Goal: Information Seeking & Learning: Learn about a topic

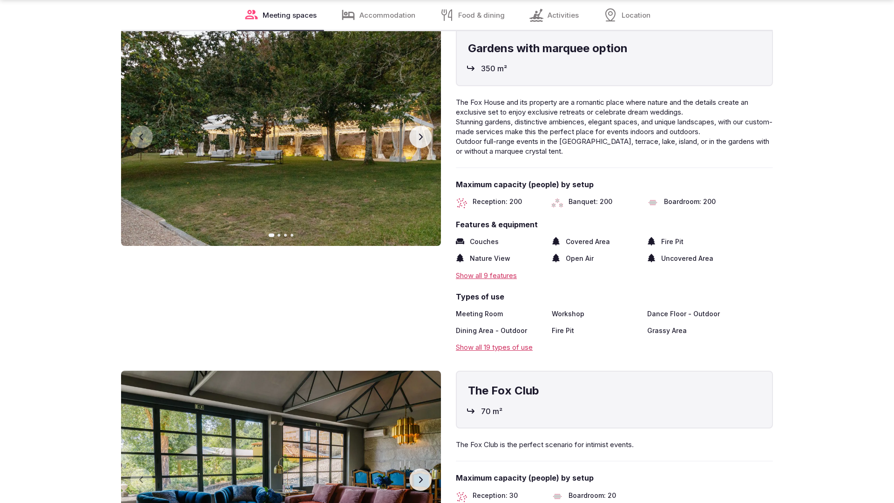
scroll to position [1874, 0]
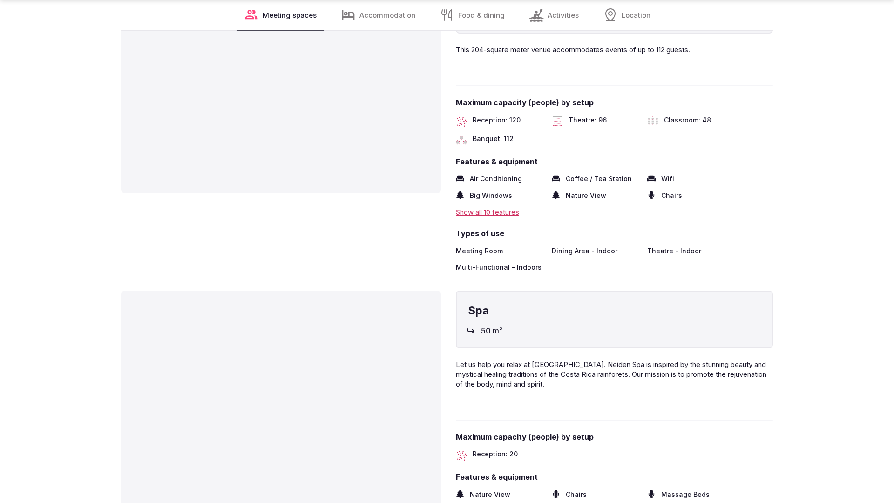
scroll to position [1874, 0]
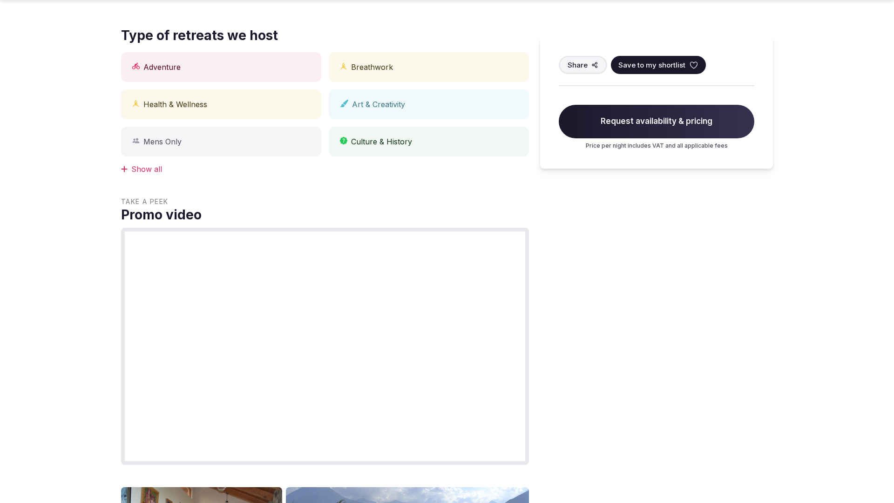
scroll to position [939, 0]
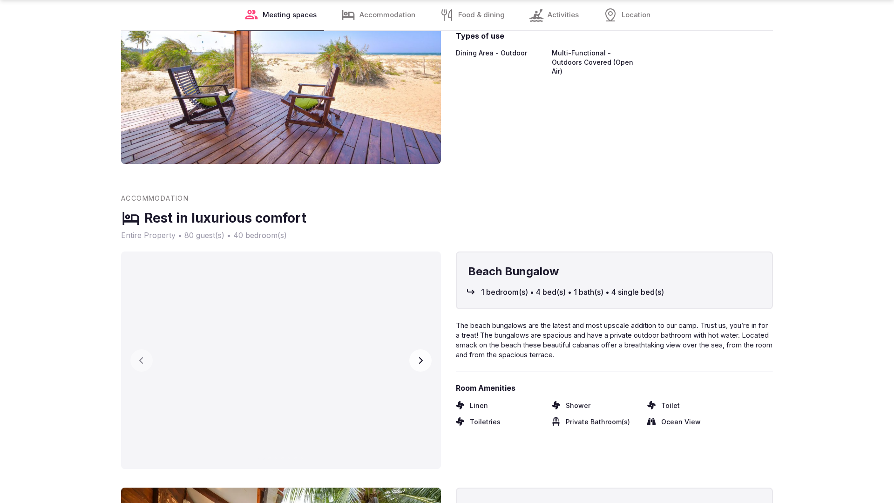
scroll to position [1874, 0]
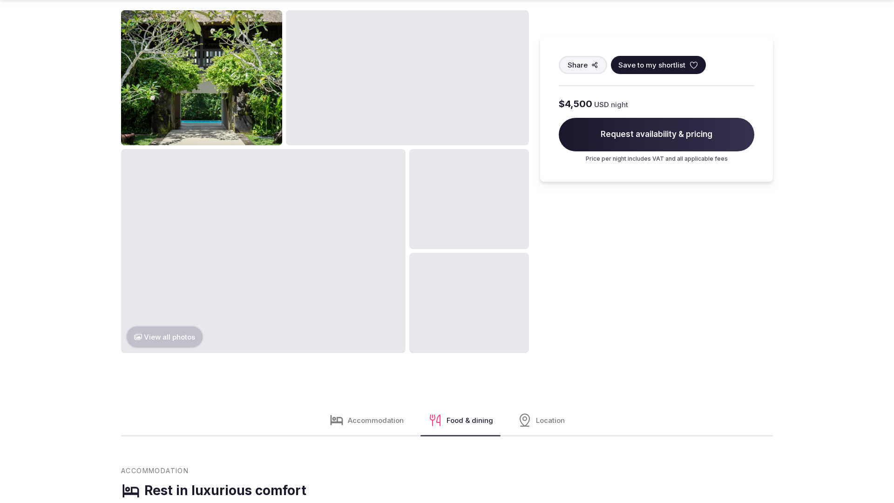
scroll to position [1874, 0]
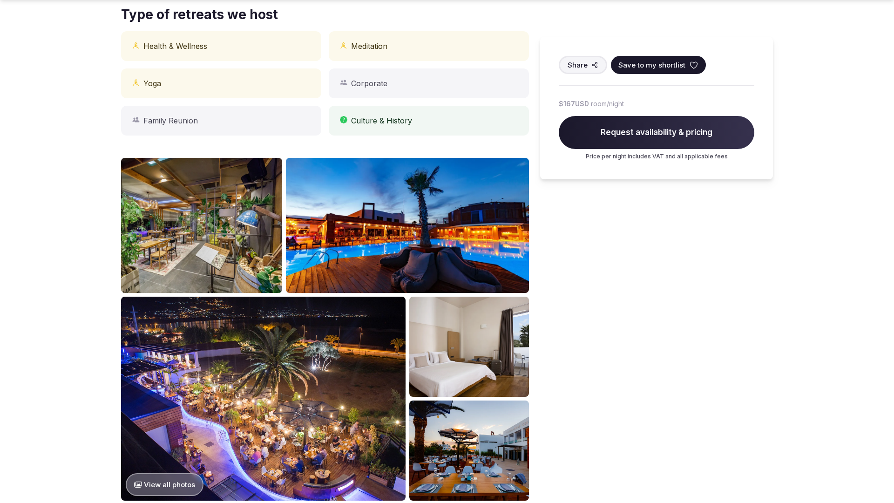
scroll to position [939, 0]
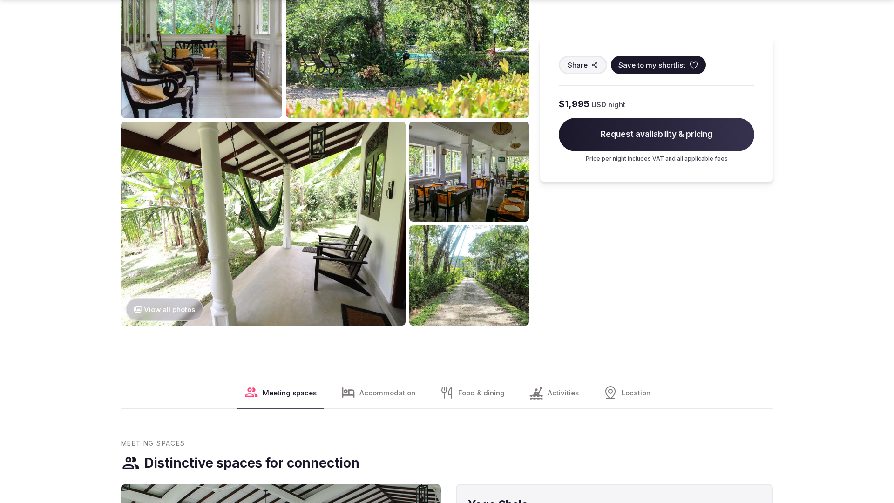
scroll to position [1422, 0]
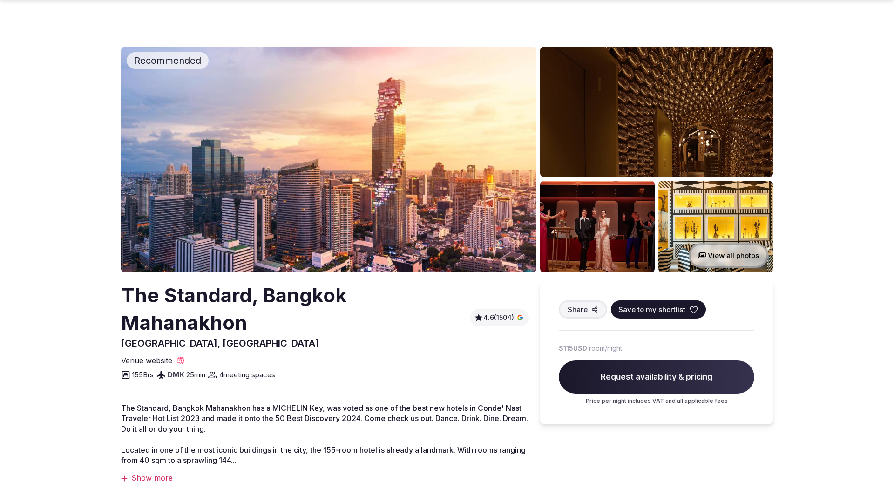
scroll to position [939, 0]
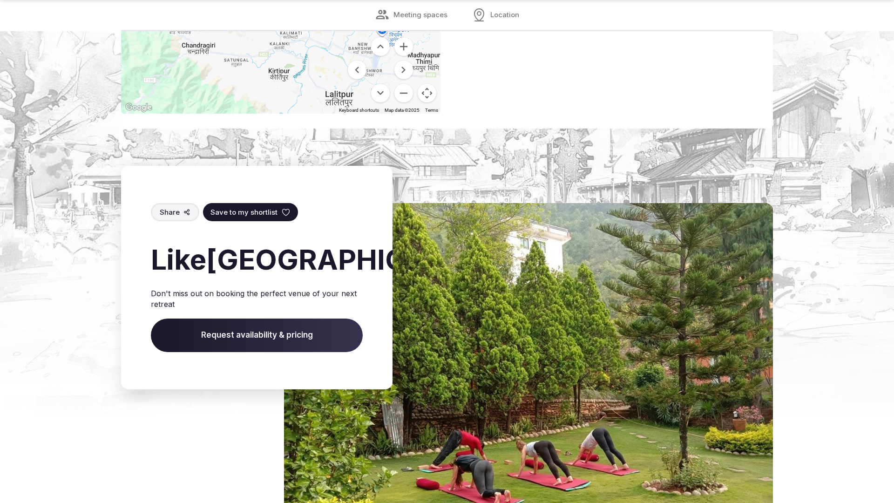
scroll to position [1354, 0]
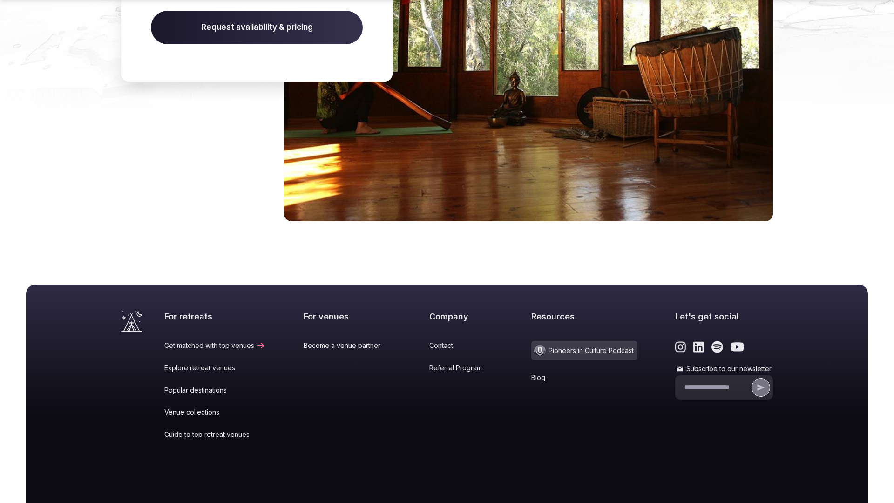
scroll to position [1006, 0]
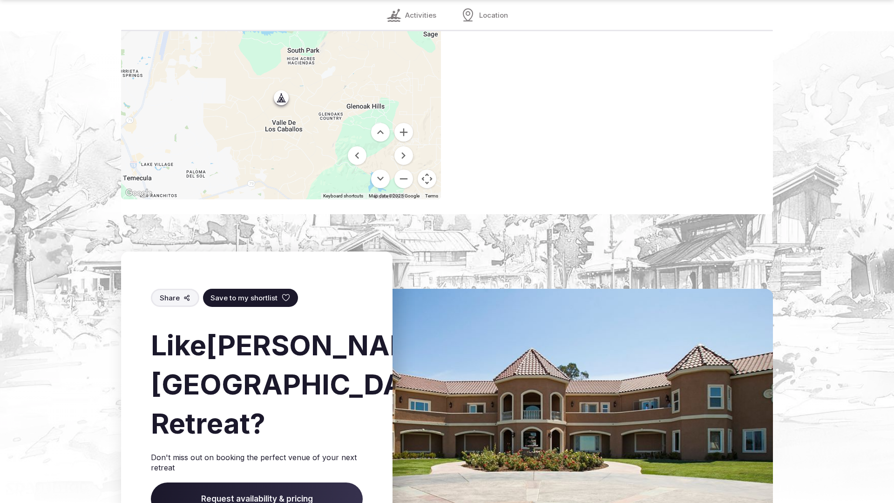
scroll to position [1363, 0]
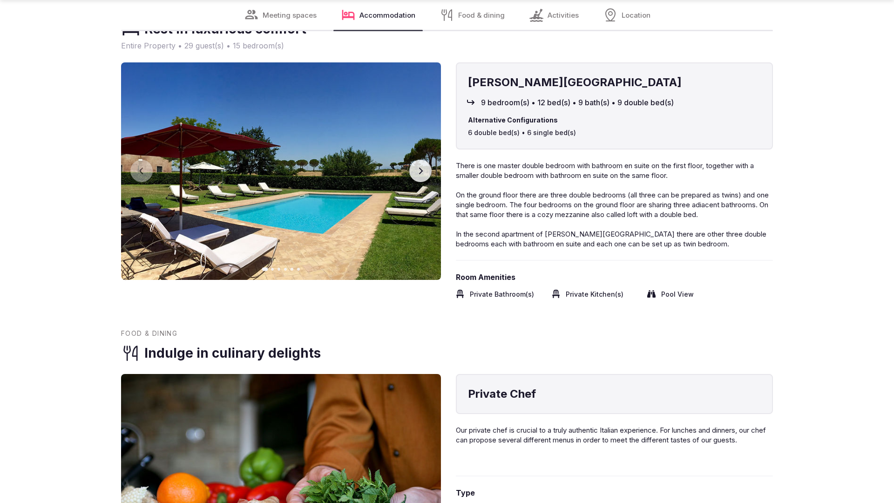
scroll to position [1874, 0]
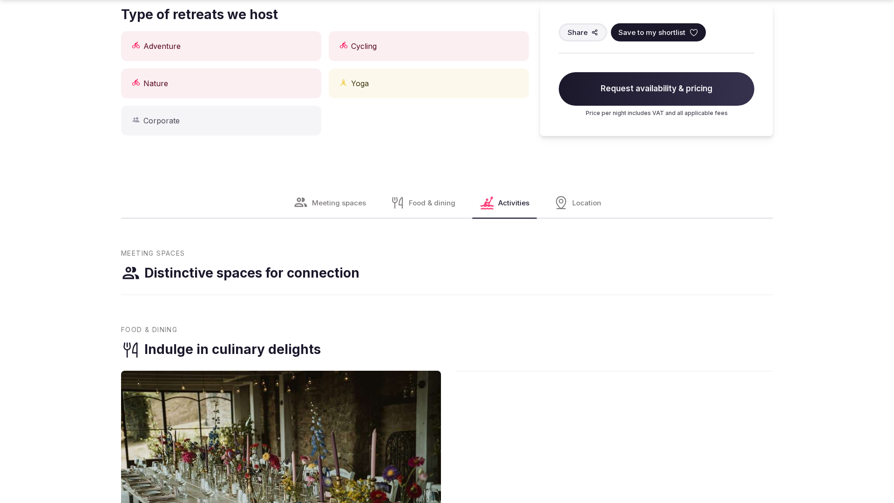
scroll to position [939, 0]
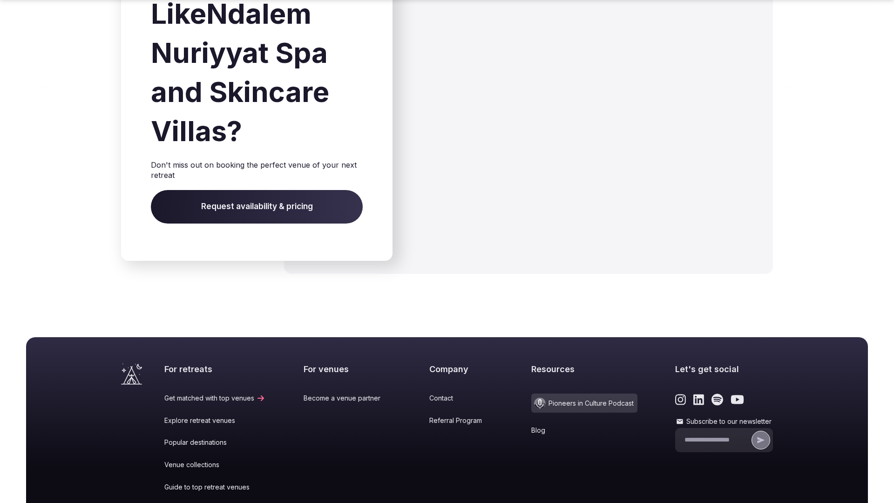
scroll to position [1499, 0]
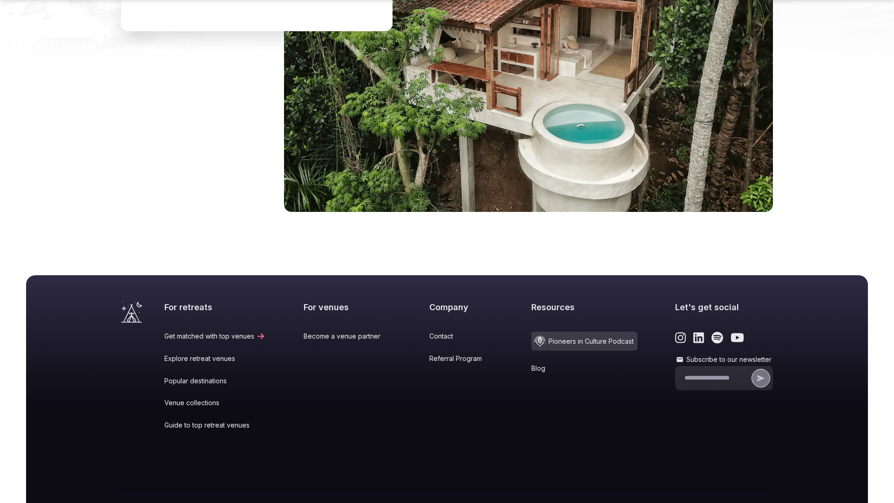
scroll to position [1438, 0]
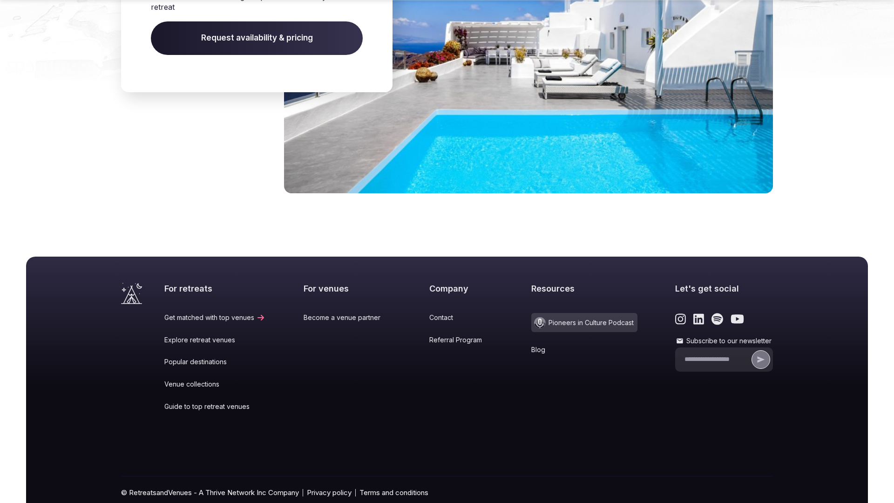
scroll to position [1392, 0]
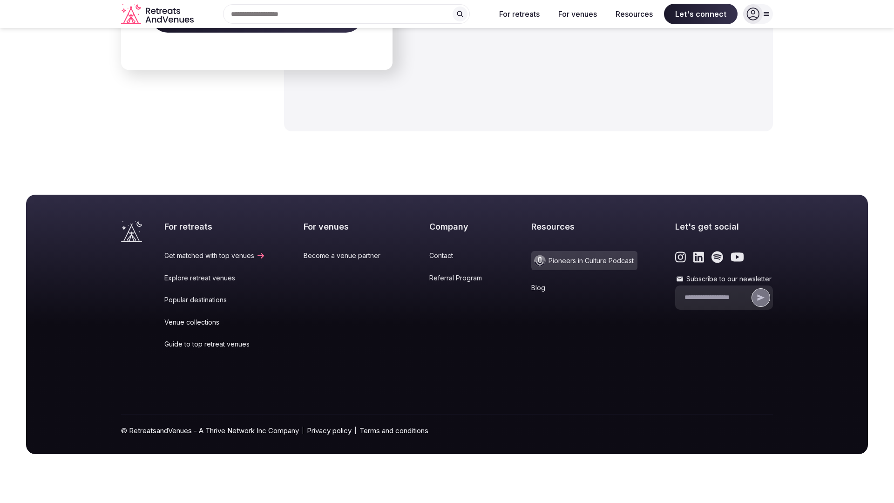
scroll to position [1495, 0]
